Goal: Task Accomplishment & Management: Manage account settings

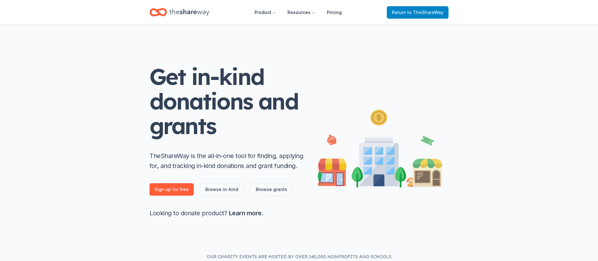
click at [413, 12] on span "to TheShareWay" at bounding box center [425, 12] width 36 height 5
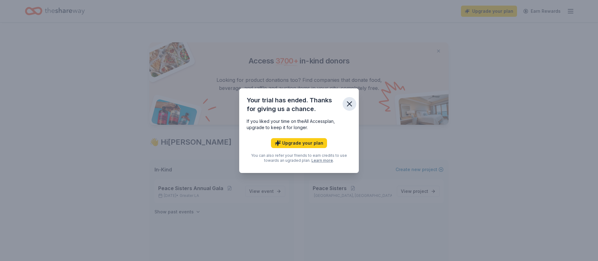
click at [347, 106] on icon "button" at bounding box center [349, 104] width 9 height 9
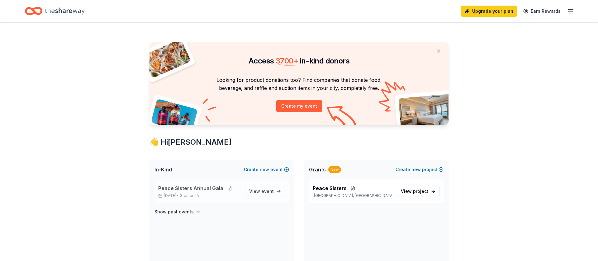
click at [195, 187] on span "Peace Sisters Annual Gala" at bounding box center [190, 188] width 65 height 7
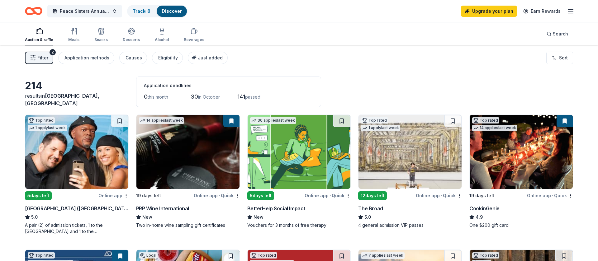
click at [172, 207] on div "PRP Wine International" at bounding box center [162, 208] width 53 height 7
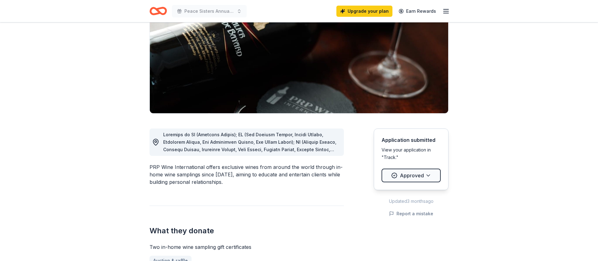
scroll to position [79, 0]
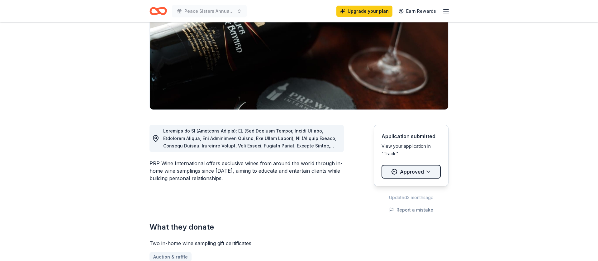
click at [401, 174] on html "Peace Sisters Annual Gala Upgrade your plan Earn Rewards Due in 19 days Share P…" at bounding box center [299, 51] width 598 height 261
click at [398, 202] on div "Received" at bounding box center [404, 200] width 42 height 11
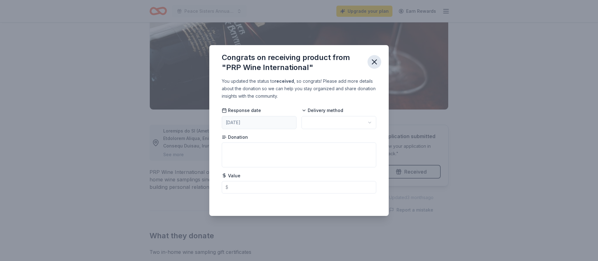
click at [373, 61] on icon "button" at bounding box center [374, 62] width 4 height 4
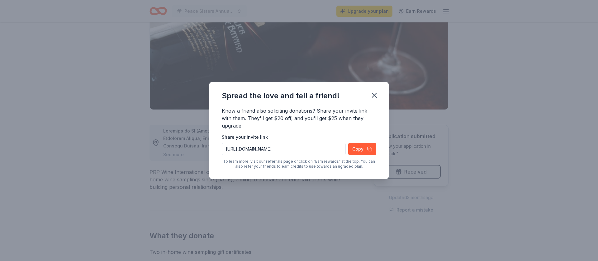
click at [45, 173] on div "Spread the love and tell a friend! Know a friend also soliciting donations? Sha…" at bounding box center [299, 130] width 598 height 261
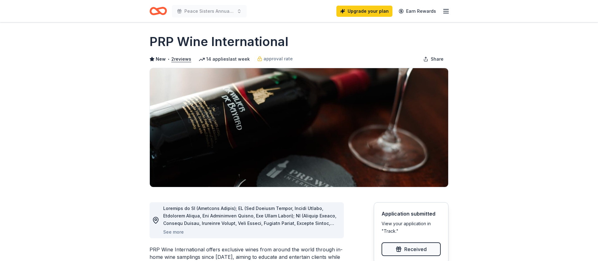
scroll to position [0, 0]
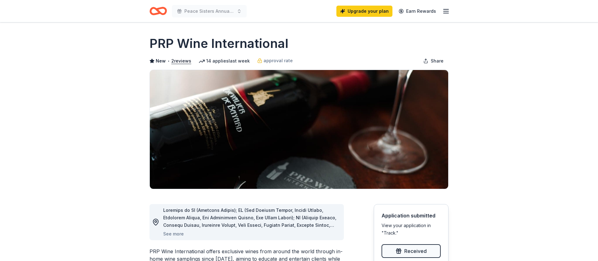
click at [155, 12] on icon "Home" at bounding box center [157, 11] width 17 height 15
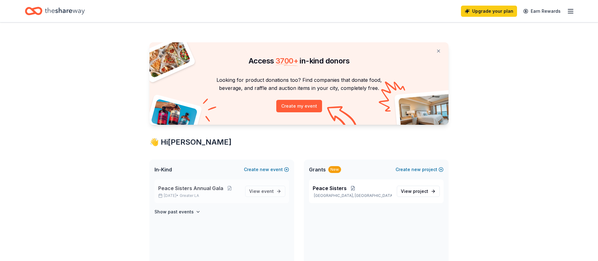
click at [189, 188] on span "Peace Sisters Annual Gala" at bounding box center [190, 188] width 65 height 7
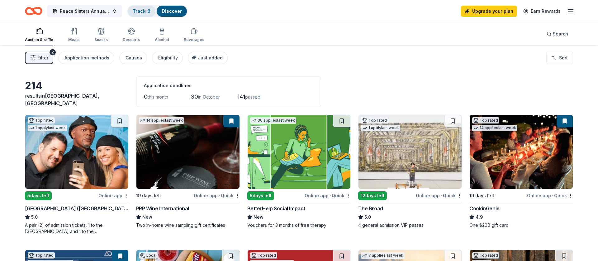
click at [141, 14] on div "Track · 8" at bounding box center [142, 11] width 28 height 11
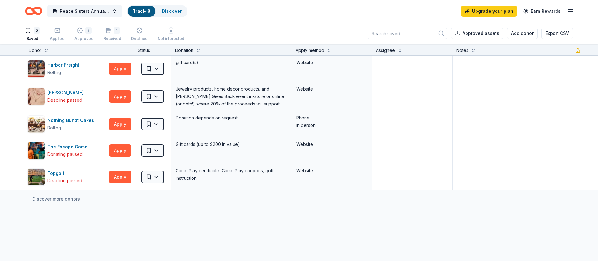
click at [410, 233] on div "Harbor Freight Rolling Apply Saved gift card(s) Website Kendra Scott Deadline p…" at bounding box center [299, 182] width 598 height 252
click at [85, 31] on div "2" at bounding box center [88, 30] width 6 height 6
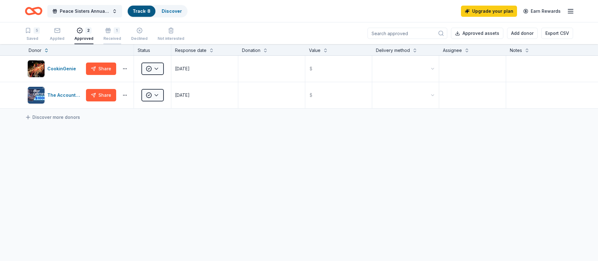
click at [114, 33] on div "1" at bounding box center [117, 30] width 6 height 6
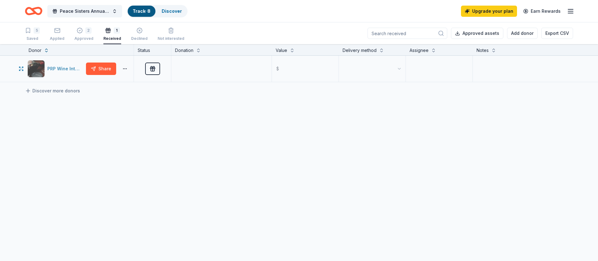
click at [63, 67] on div "PRP Wine International" at bounding box center [65, 68] width 36 height 7
click at [122, 68] on button "button" at bounding box center [125, 68] width 12 height 5
click at [100, 95] on link "Visit donor website" at bounding box center [102, 95] width 50 height 7
